Goal: Information Seeking & Learning: Compare options

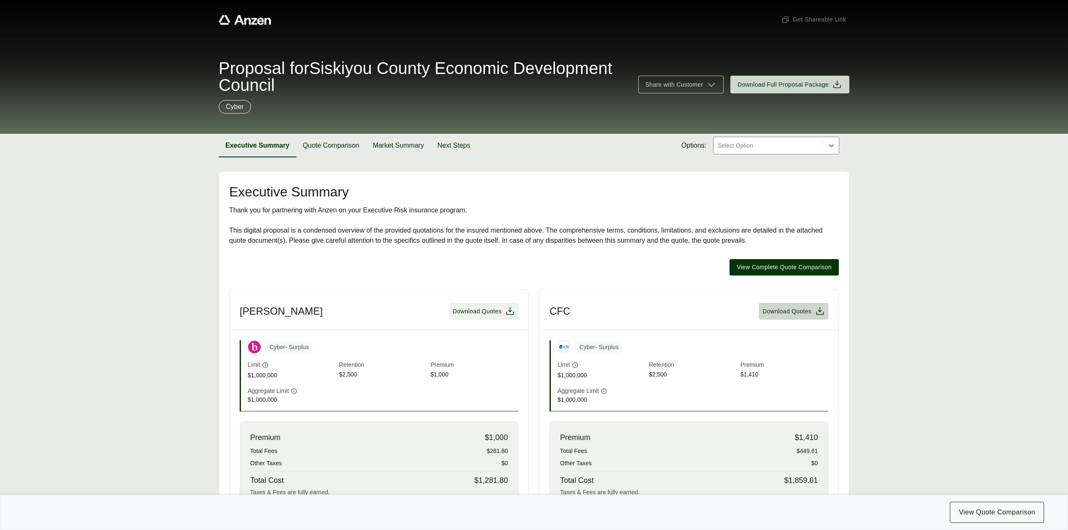
click at [474, 310] on span "Download Quotes" at bounding box center [476, 311] width 49 height 9
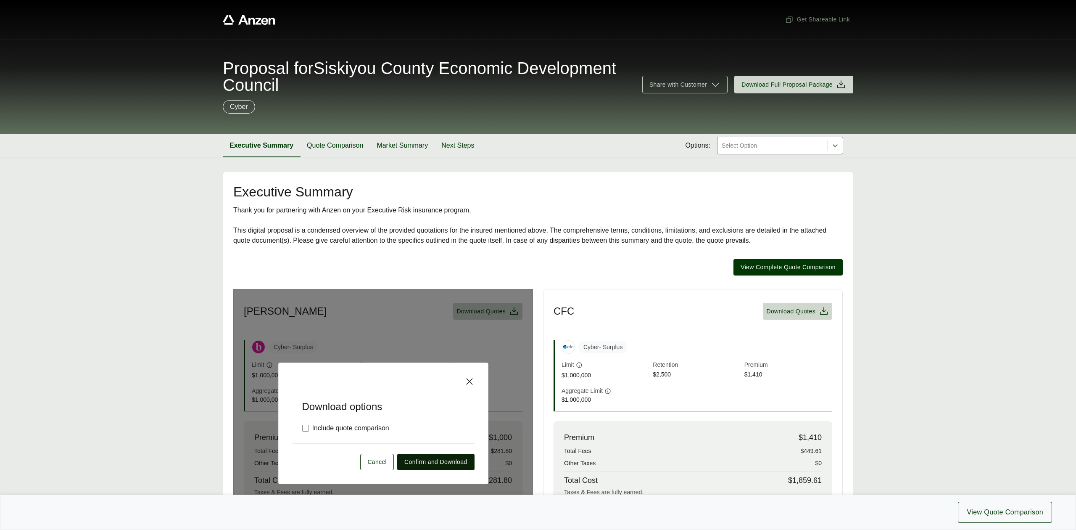
click at [427, 464] on span "Confirm and Download" at bounding box center [435, 461] width 63 height 9
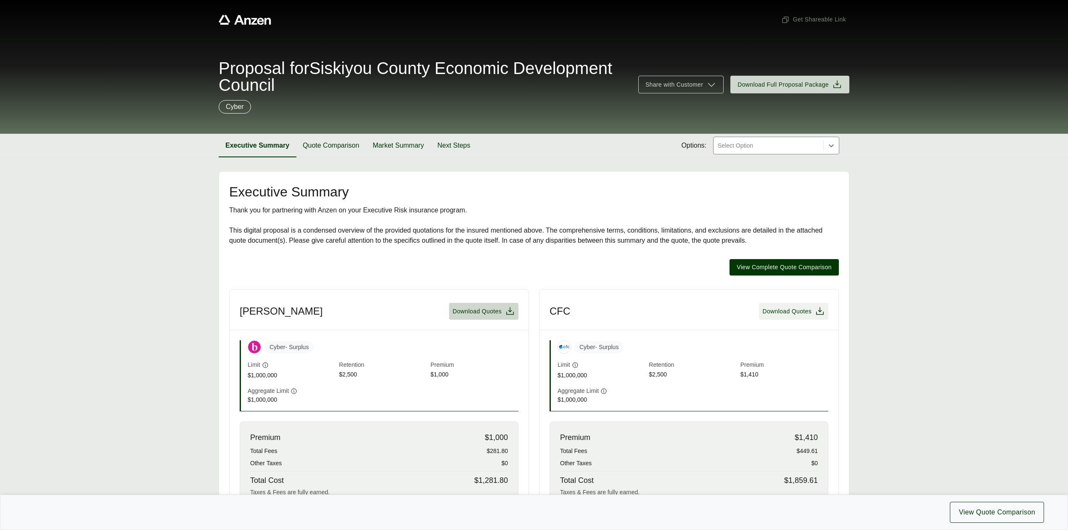
click at [806, 308] on span "Download Quotes" at bounding box center [786, 311] width 49 height 9
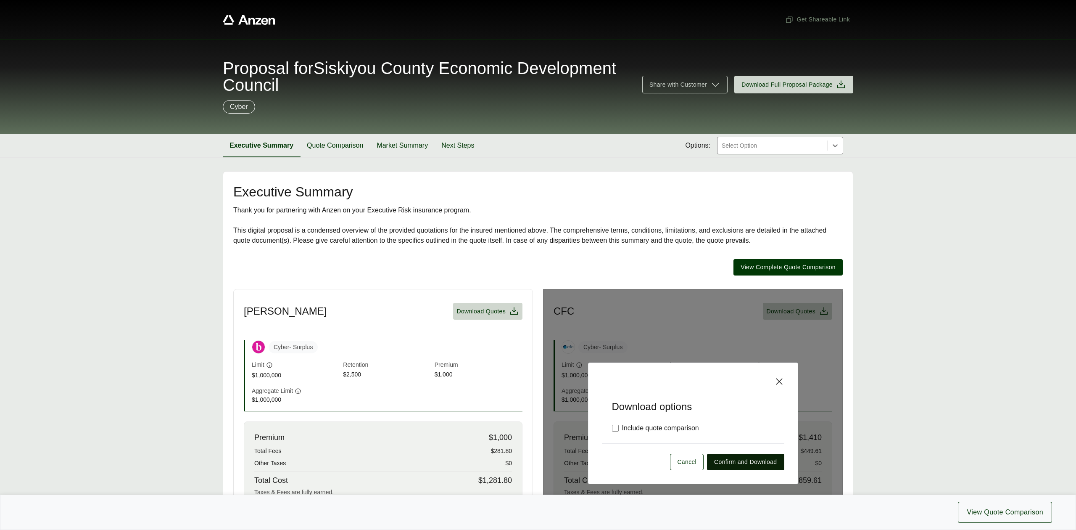
click at [754, 463] on span "Confirm and Download" at bounding box center [745, 461] width 63 height 9
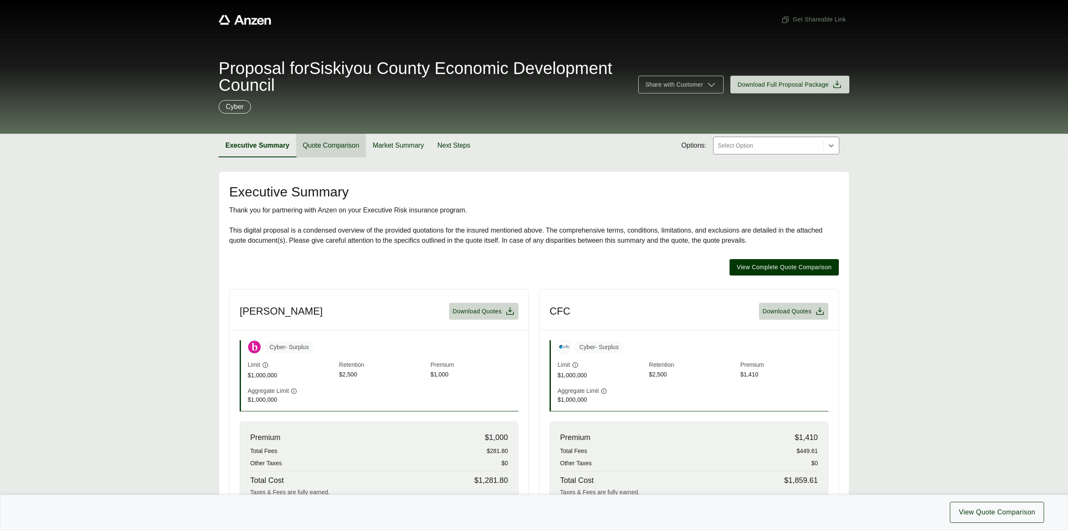
click at [332, 145] on button "Quote Comparison" at bounding box center [331, 146] width 70 height 24
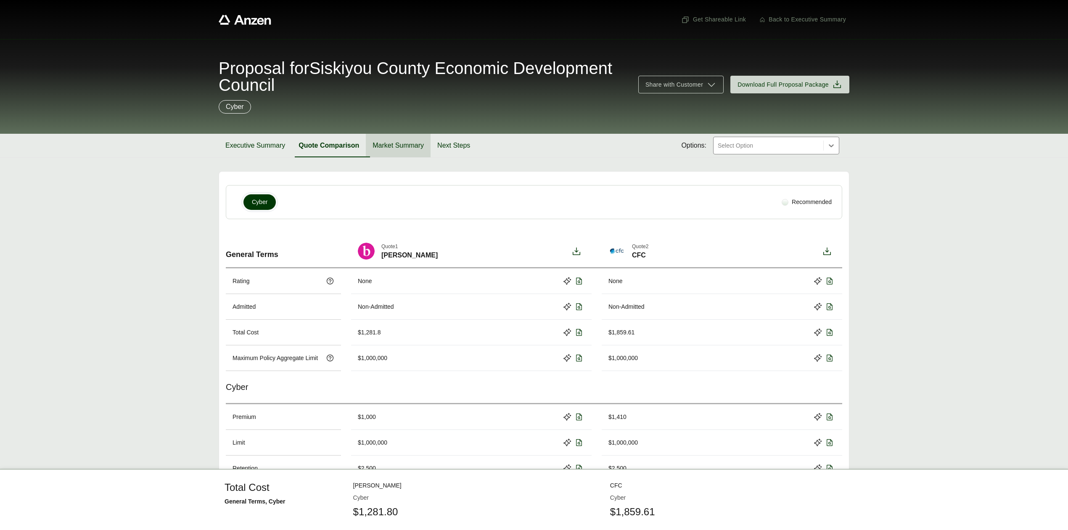
click at [394, 146] on button "Market Summary" at bounding box center [398, 146] width 65 height 24
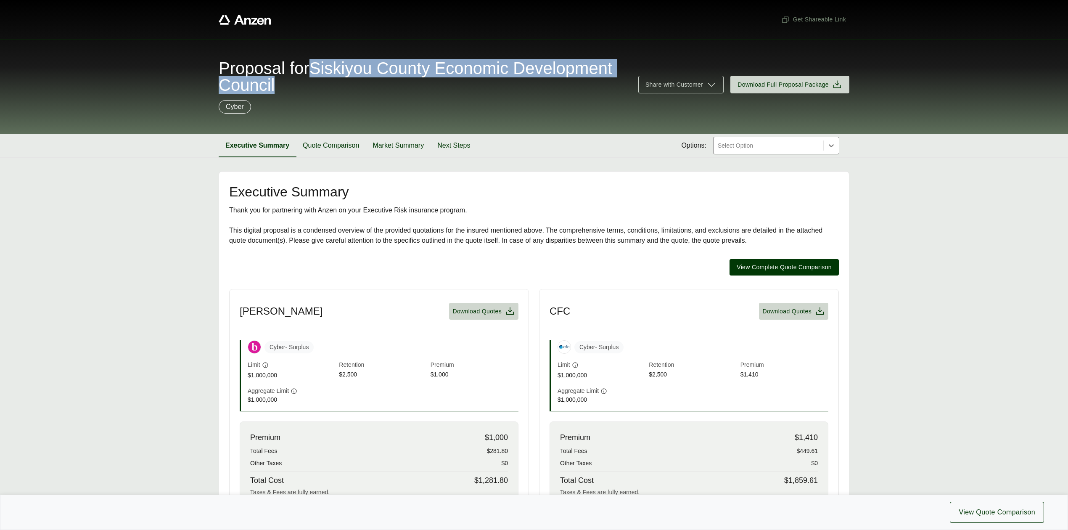
drag, startPoint x: 342, startPoint y: 67, endPoint x: 404, endPoint y: 87, distance: 65.1
click at [404, 87] on span "Proposal for Siskiyou County Economic Development Council" at bounding box center [423, 77] width 409 height 34
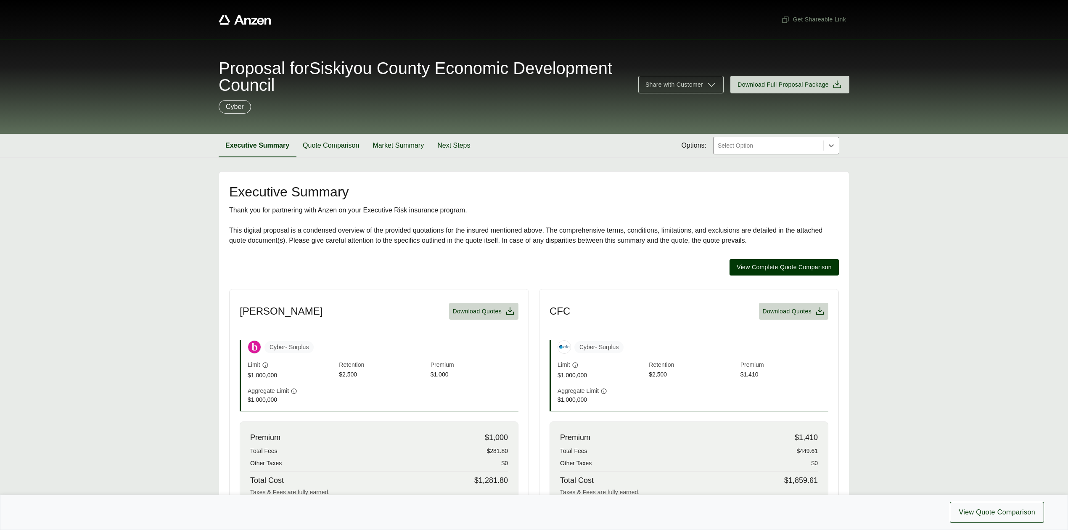
click at [891, 283] on main "Executive Summary Thank you for partnering with Anzen on your Executive Risk in…" at bounding box center [534, 508] width 1068 height 674
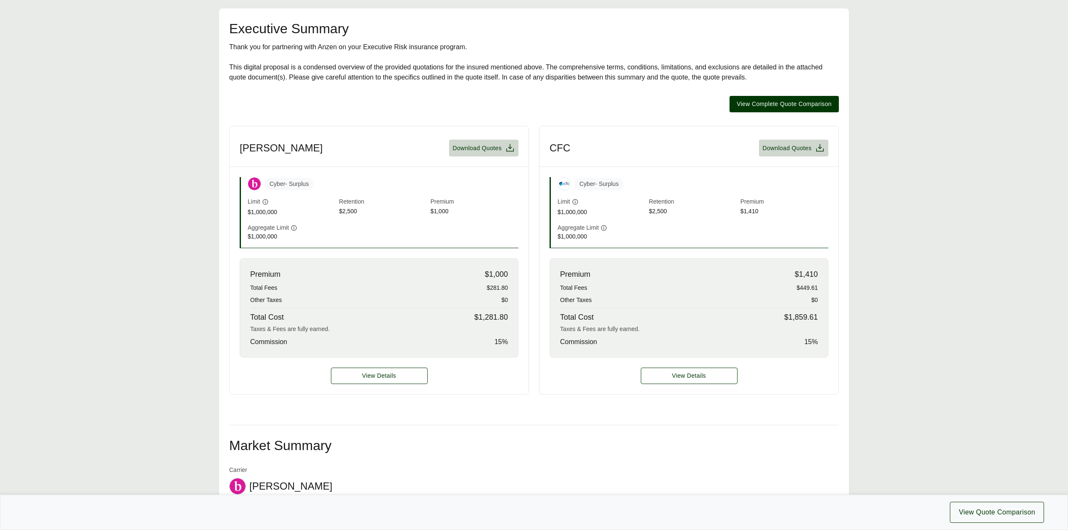
scroll to position [167, 0]
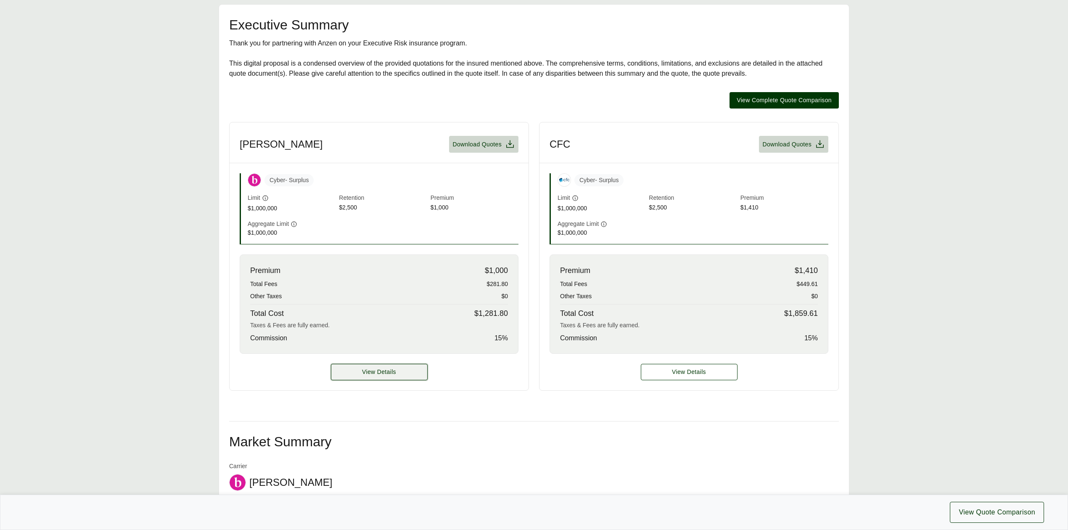
click at [369, 378] on button "View Details" at bounding box center [379, 372] width 97 height 16
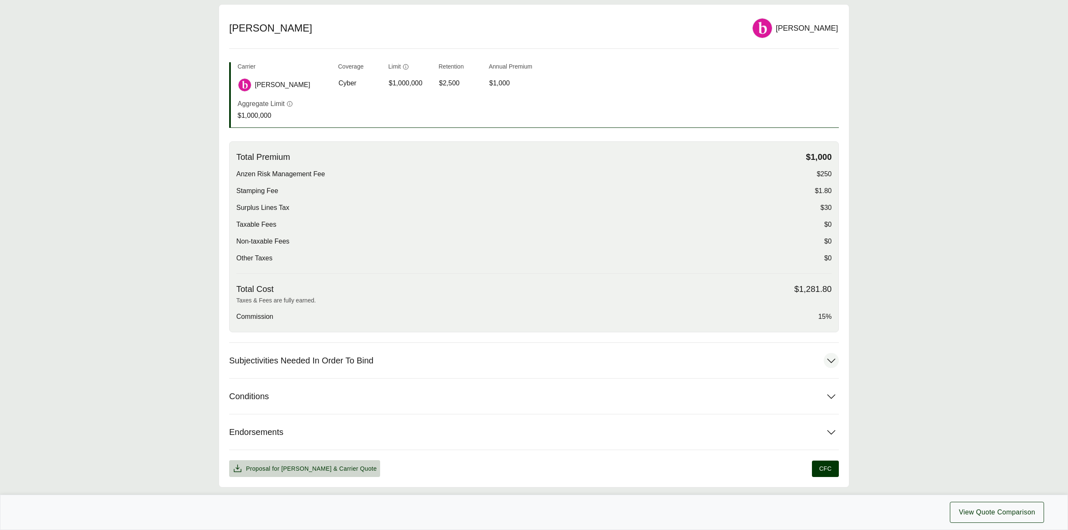
click at [376, 367] on button "Subjectivities Needed In Order To Bind" at bounding box center [533, 360] width 609 height 35
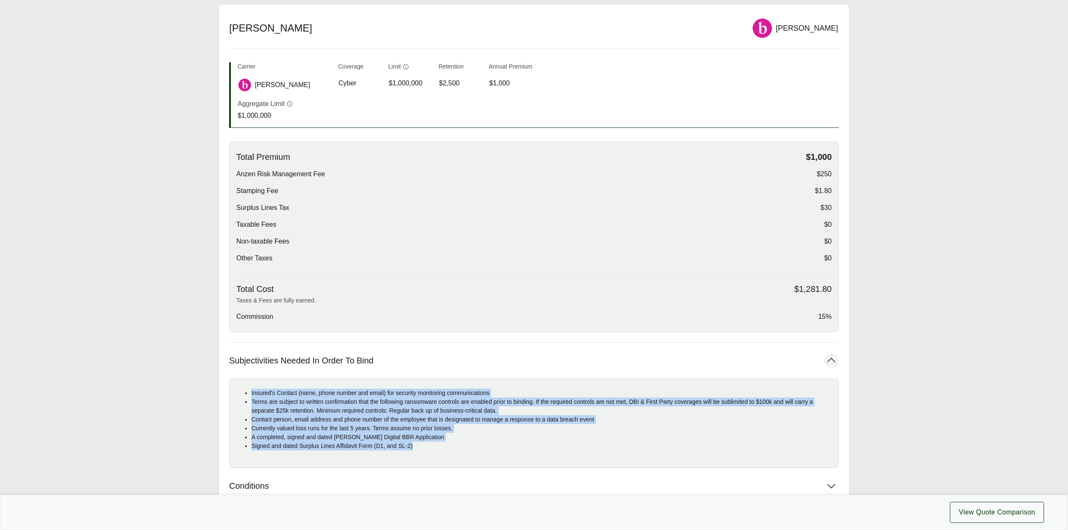
drag, startPoint x: 250, startPoint y: 394, endPoint x: 424, endPoint y: 454, distance: 184.5
click at [424, 454] on div "Insured's Contact (name, phone number and email) for security monitoring commun…" at bounding box center [533, 423] width 609 height 90
copy ul "Insured's Contact (name, phone number and email) for security monitoring commun…"
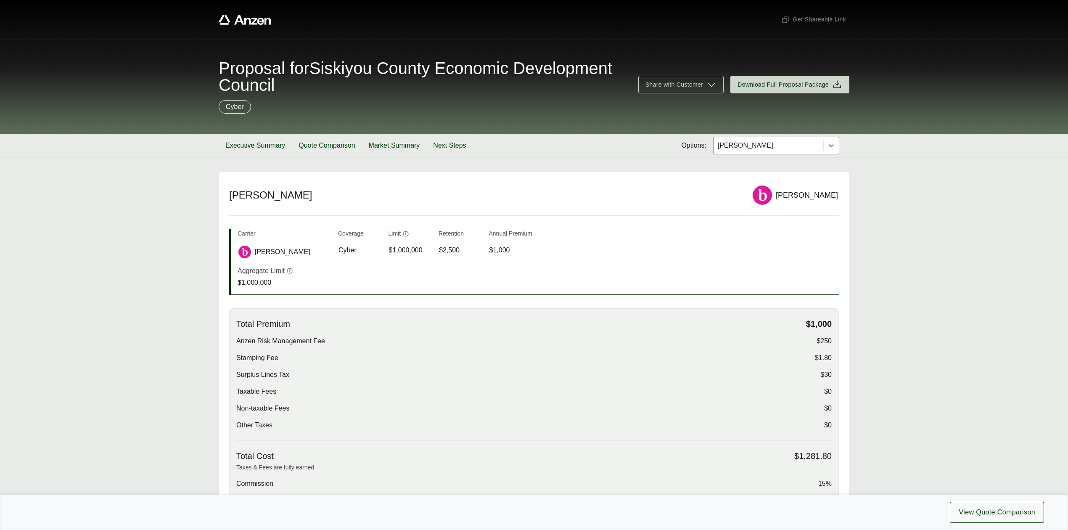
click at [750, 146] on div at bounding box center [768, 145] width 103 height 10
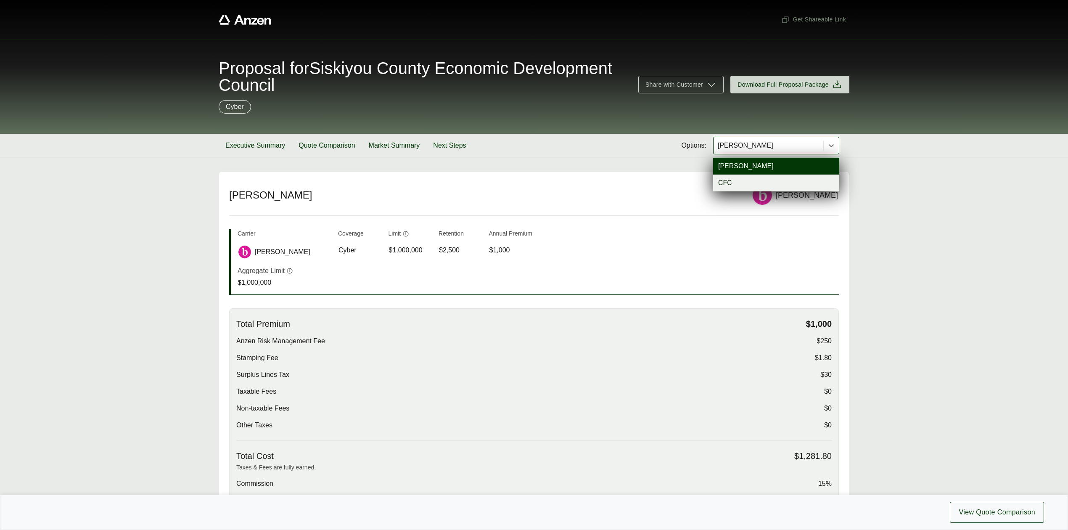
click at [735, 184] on div "CFC" at bounding box center [776, 182] width 126 height 17
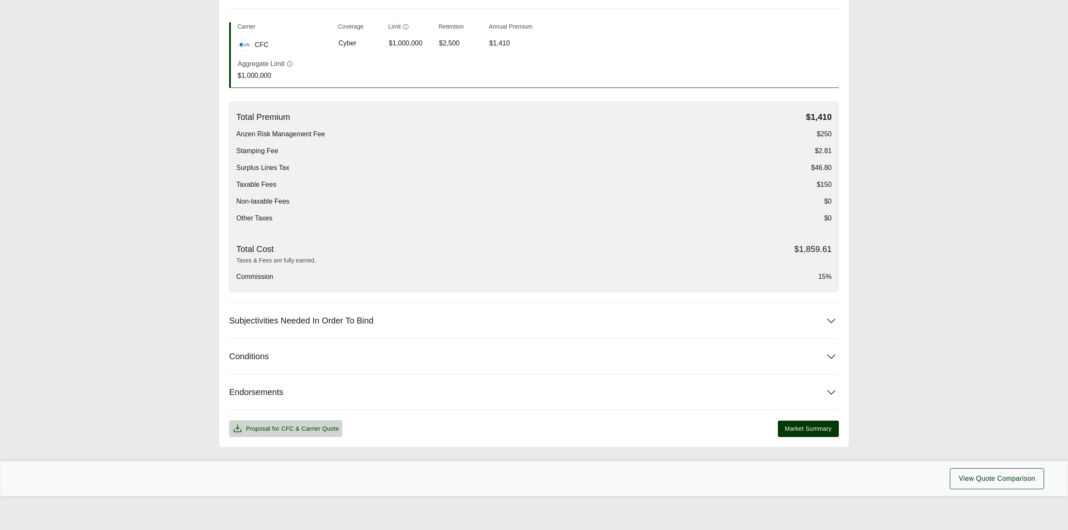
scroll to position [209, 0]
click at [586, 332] on button "Subjectivities Needed In Order To Bind" at bounding box center [533, 320] width 609 height 35
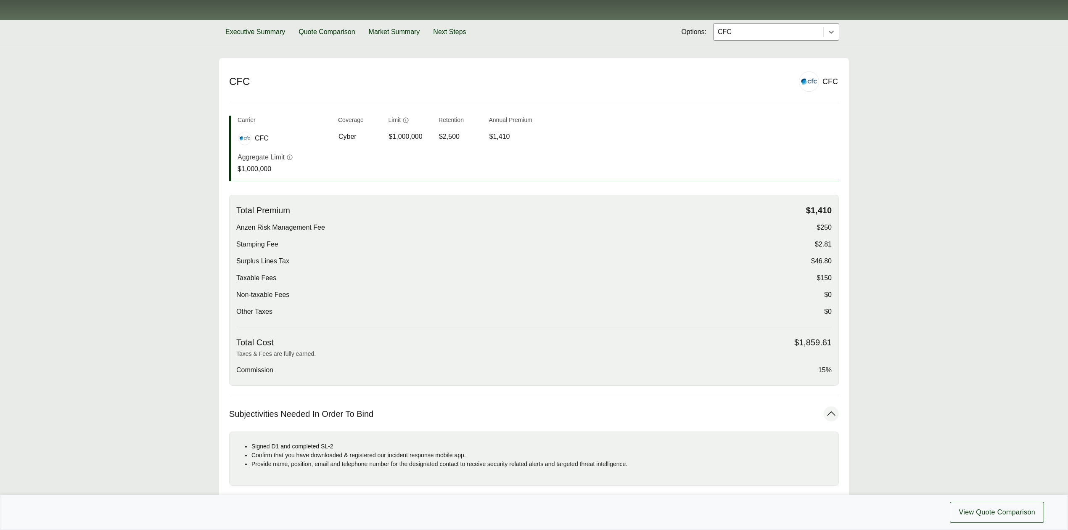
scroll to position [0, 0]
